Goal: Communication & Community: Share content

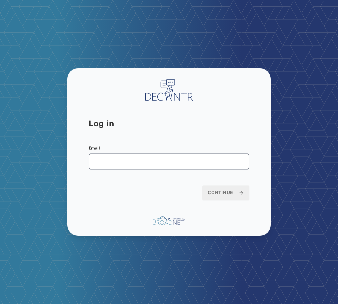
click at [127, 165] on input "Email" at bounding box center [169, 162] width 160 height 16
type input "**********"
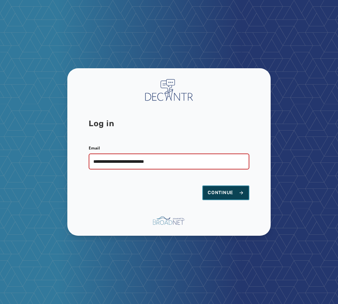
click at [229, 195] on span "Continue" at bounding box center [225, 192] width 36 height 7
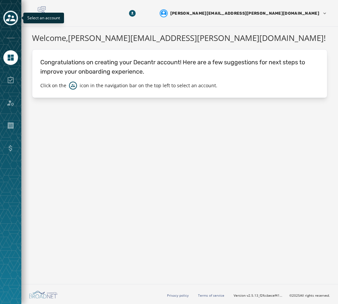
click at [15, 13] on button "Toggle account select drawer" at bounding box center [10, 18] width 15 height 15
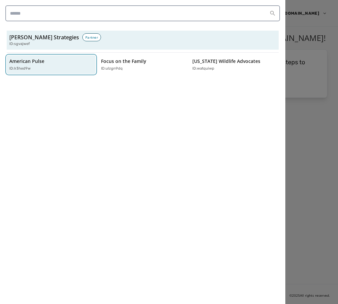
click at [24, 63] on p "American Pulse" at bounding box center [26, 61] width 35 height 7
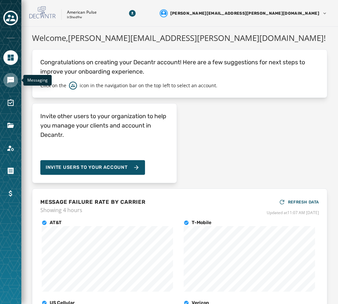
click at [16, 80] on link "Navigate to Messaging" at bounding box center [10, 80] width 15 height 15
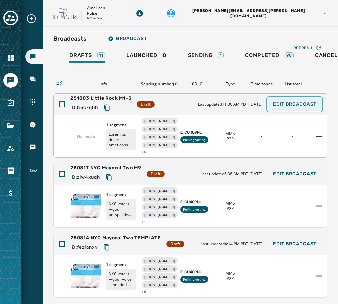
click at [279, 108] on button "Edit Broadcast" at bounding box center [294, 104] width 54 height 13
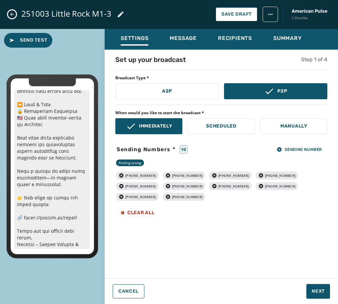
scroll to position [100, 0]
click at [319, 289] on span "Next" at bounding box center [317, 291] width 13 height 7
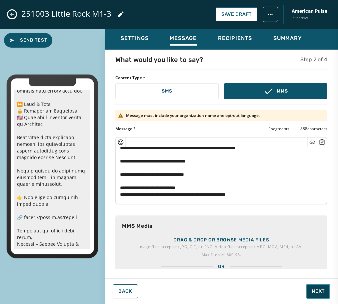
scroll to position [133, 0]
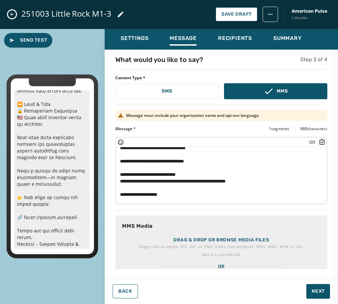
click at [12, 13] on icon "Close admin drawer" at bounding box center [12, 15] width 4 height 4
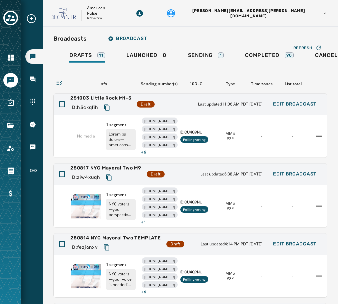
scroll to position [0, 0]
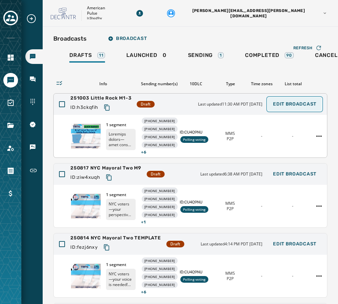
click at [273, 105] on span "Edit Broadcast" at bounding box center [294, 104] width 43 height 5
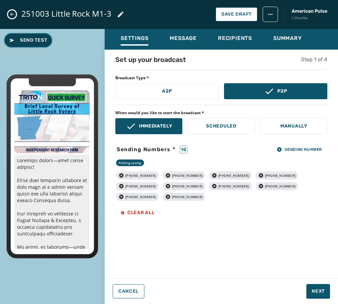
click at [16, 39] on span "Send Test" at bounding box center [28, 40] width 38 height 7
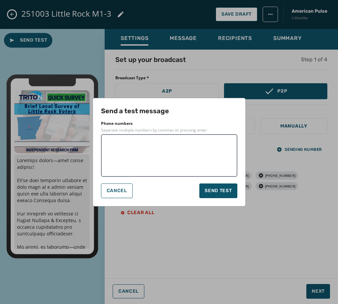
click at [126, 145] on textarea at bounding box center [169, 155] width 127 height 33
type textarea "**********"
click at [220, 192] on span "Send test" at bounding box center [217, 190] width 27 height 7
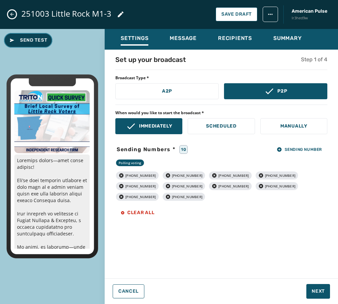
click at [21, 41] on span "Send Test" at bounding box center [28, 40] width 38 height 7
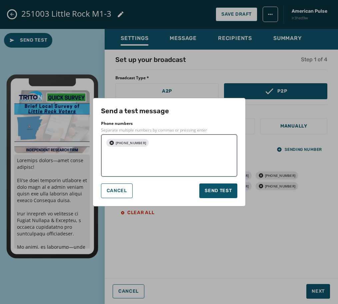
click at [153, 146] on textarea at bounding box center [192, 155] width 81 height 33
click at [111, 142] on icon "button" at bounding box center [111, 142] width 5 height 5
click at [113, 142] on textarea at bounding box center [169, 155] width 127 height 33
type textarea "**********"
click at [212, 192] on span "Send test" at bounding box center [217, 190] width 27 height 7
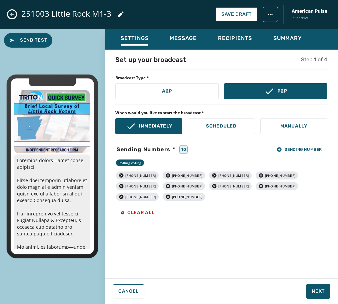
click at [12, 16] on icon "Close admin drawer" at bounding box center [12, 15] width 4 height 4
